Goal: Information Seeking & Learning: Learn about a topic

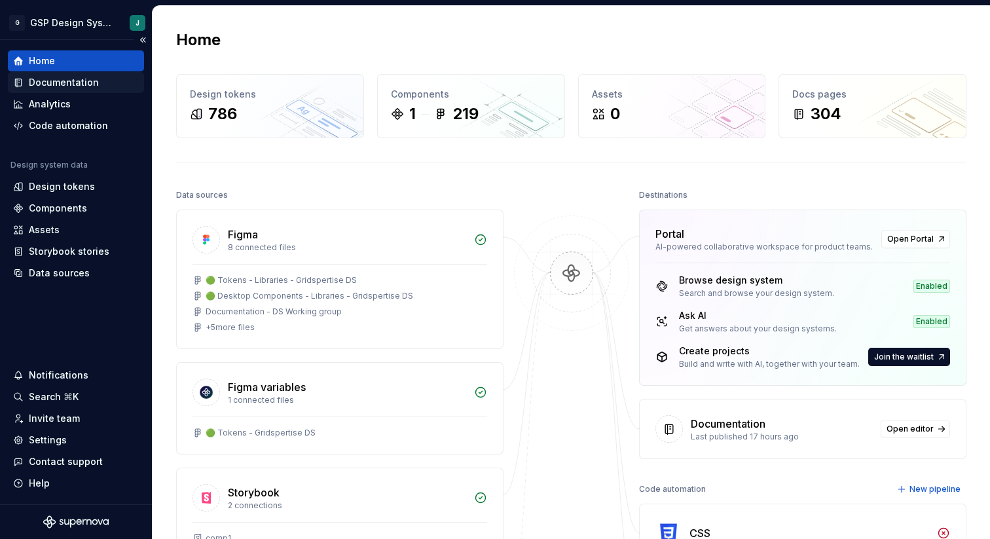
click at [92, 79] on div "Documentation" at bounding box center [64, 82] width 70 height 13
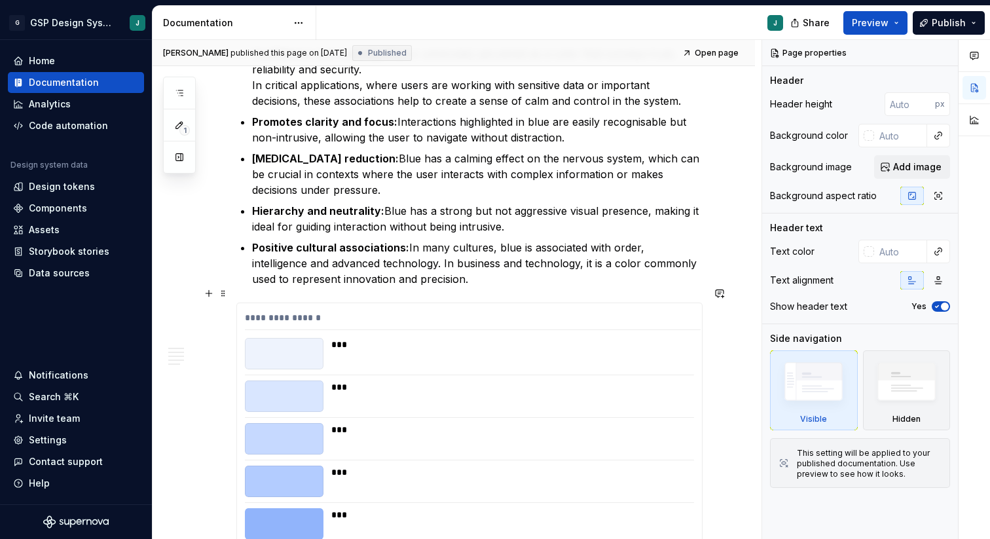
scroll to position [743, 0]
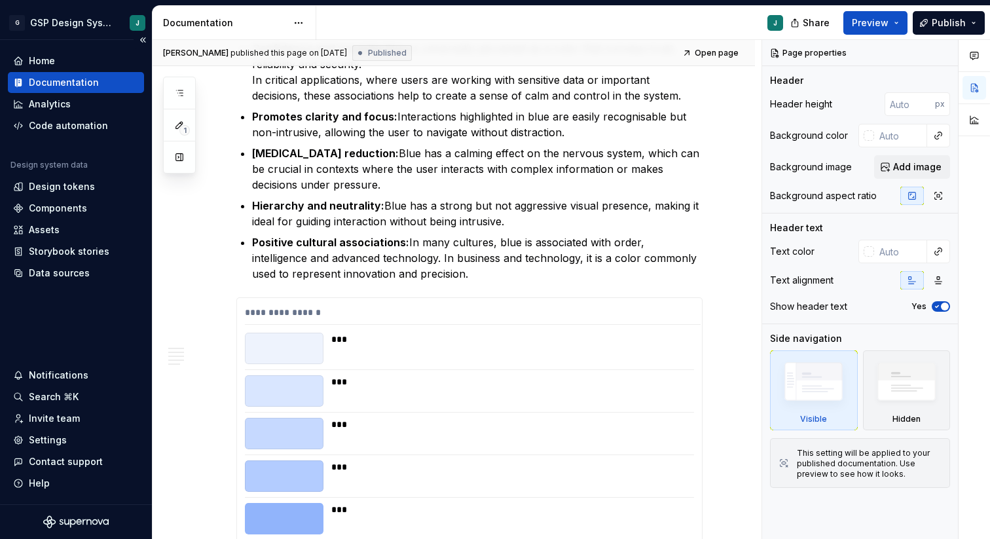
click at [58, 83] on div "Documentation" at bounding box center [64, 82] width 70 height 13
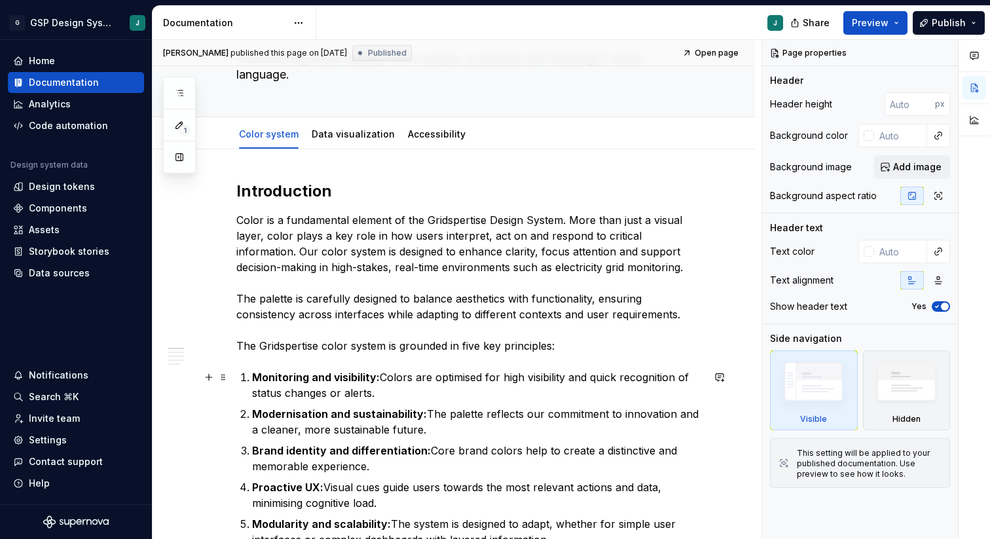
scroll to position [78, 0]
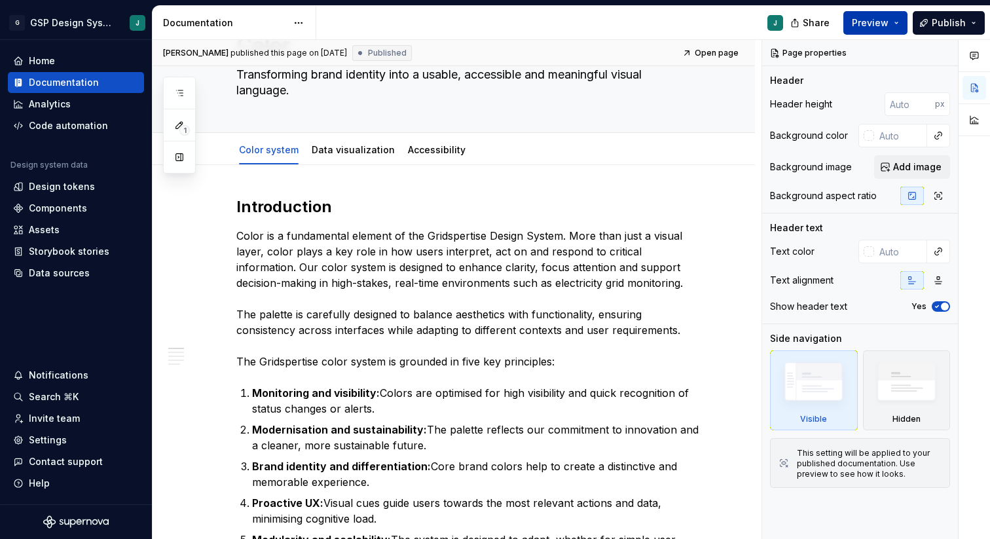
click at [874, 23] on span "Preview" at bounding box center [870, 22] width 37 height 13
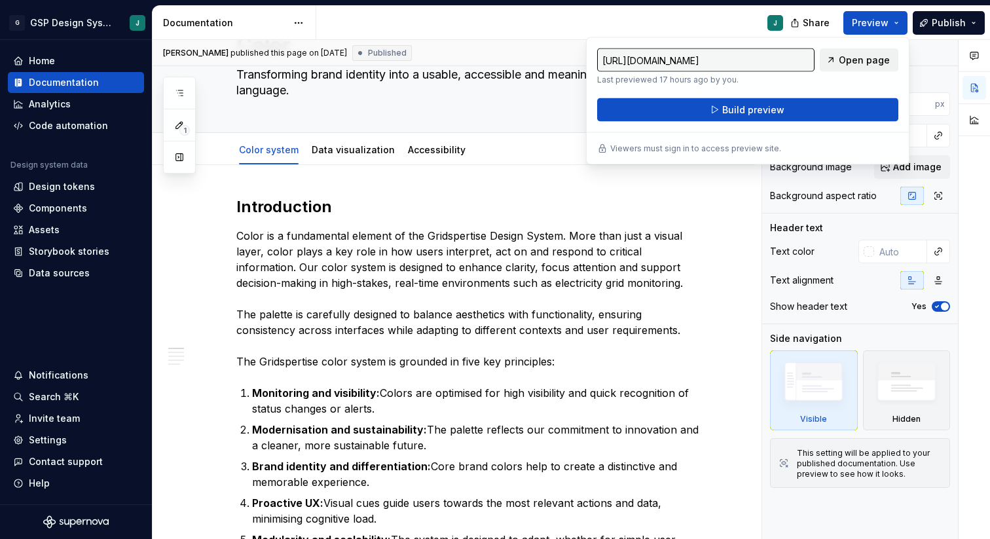
click at [853, 63] on span "Open page" at bounding box center [864, 60] width 51 height 13
type textarea "*"
